Goal: Task Accomplishment & Management: Complete application form

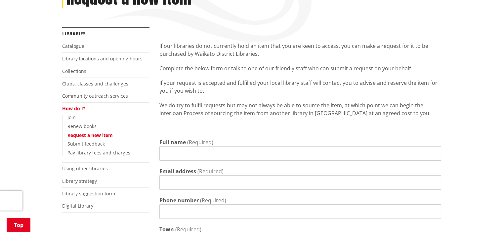
scroll to position [107, 0]
click at [163, 153] on input "Full name" at bounding box center [299, 152] width 281 height 15
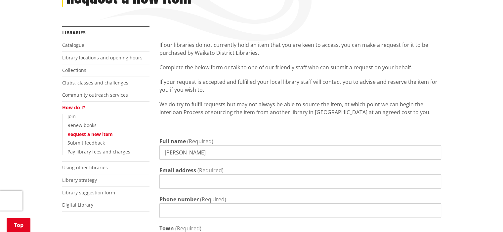
type input "[PERSON_NAME]"
click at [164, 181] on input "Email address" at bounding box center [299, 181] width 281 height 15
type input "[EMAIL_ADDRESS][DOMAIN_NAME]"
click at [167, 212] on input "Phone number" at bounding box center [299, 211] width 281 height 15
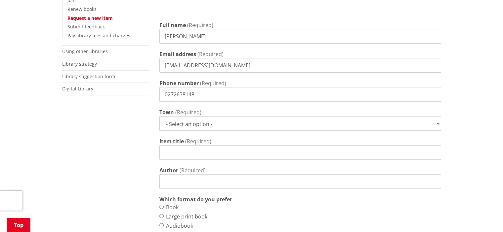
scroll to position [238, 0]
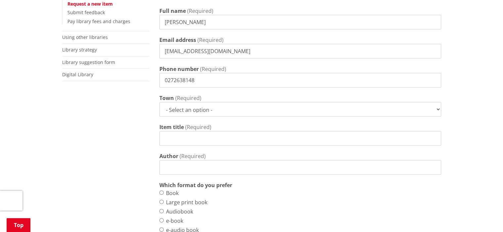
type input "0272638148"
click at [436, 109] on select "- Select an option - Huntly Meremere Ngaruawahia Raglan Te Kauwhata Tuakau" at bounding box center [299, 109] width 281 height 15
select select "[GEOGRAPHIC_DATA]"
click at [159, 102] on select "- Select an option - Huntly Meremere Ngaruawahia Raglan Te Kauwhata Tuakau" at bounding box center [299, 109] width 281 height 15
click at [168, 138] on input "Item title" at bounding box center [299, 138] width 281 height 15
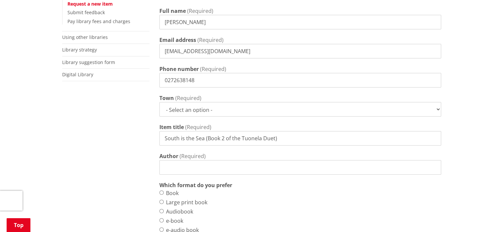
type input "South is the Sea (Book 2 of the Tuonela Duet)"
click at [170, 169] on input "Author" at bounding box center [299, 167] width 281 height 15
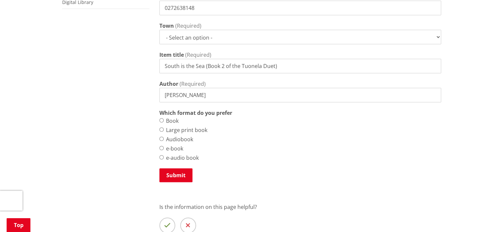
scroll to position [313, 0]
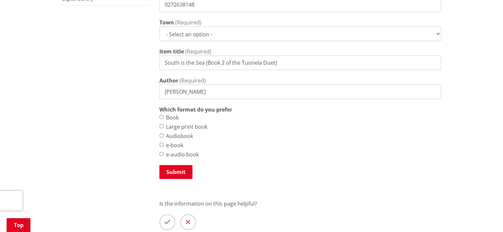
type input "[PERSON_NAME]"
click at [161, 118] on input "Book" at bounding box center [161, 117] width 4 height 4
radio input "true"
click at [175, 173] on button "Submit" at bounding box center [175, 172] width 33 height 14
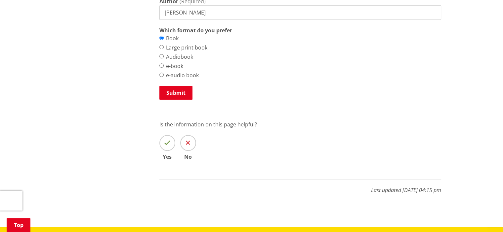
scroll to position [419, 0]
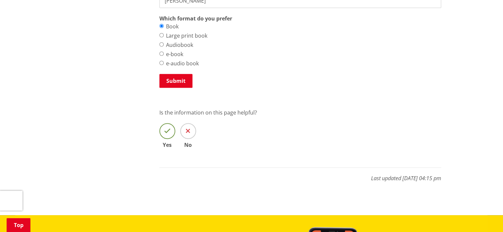
click at [166, 133] on icon at bounding box center [167, 131] width 7 height 7
click at [0, 0] on input "Yes" at bounding box center [0, 0] width 0 height 0
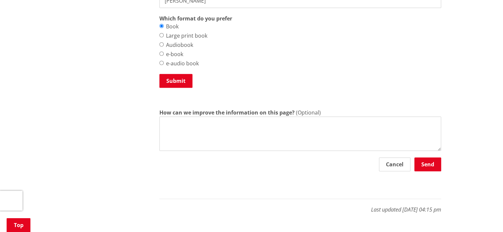
click at [164, 121] on textarea "How can we improve the information on this page?" at bounding box center [299, 134] width 281 height 34
click at [429, 164] on button "Send" at bounding box center [427, 165] width 27 height 14
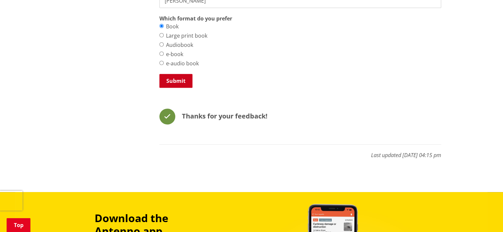
click at [171, 84] on button "Submit" at bounding box center [175, 81] width 33 height 14
